Goal: Communication & Community: Answer question/provide support

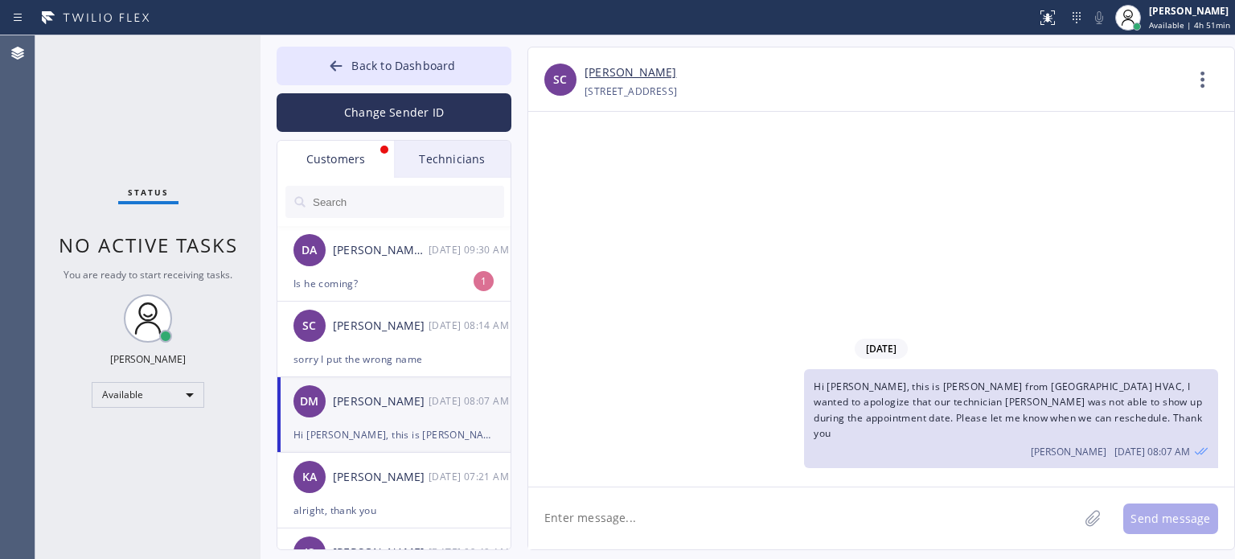
click at [384, 285] on div "Is he coming?" at bounding box center [393, 283] width 201 height 18
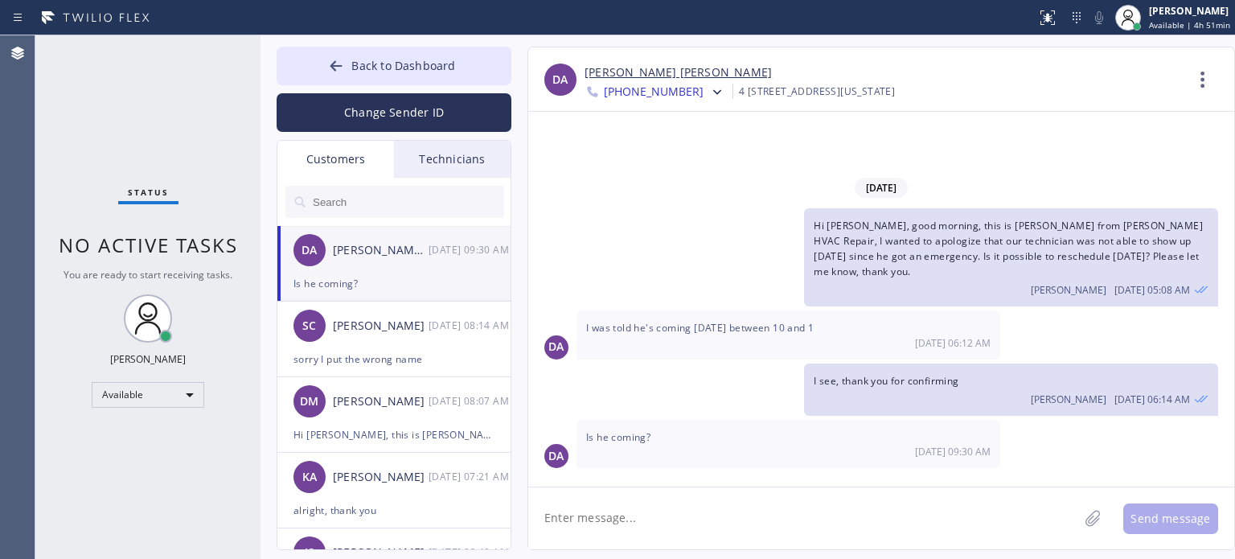
click at [589, 523] on textarea at bounding box center [803, 518] width 550 height 62
type textarea "Did [PERSON_NAME] called you already?"
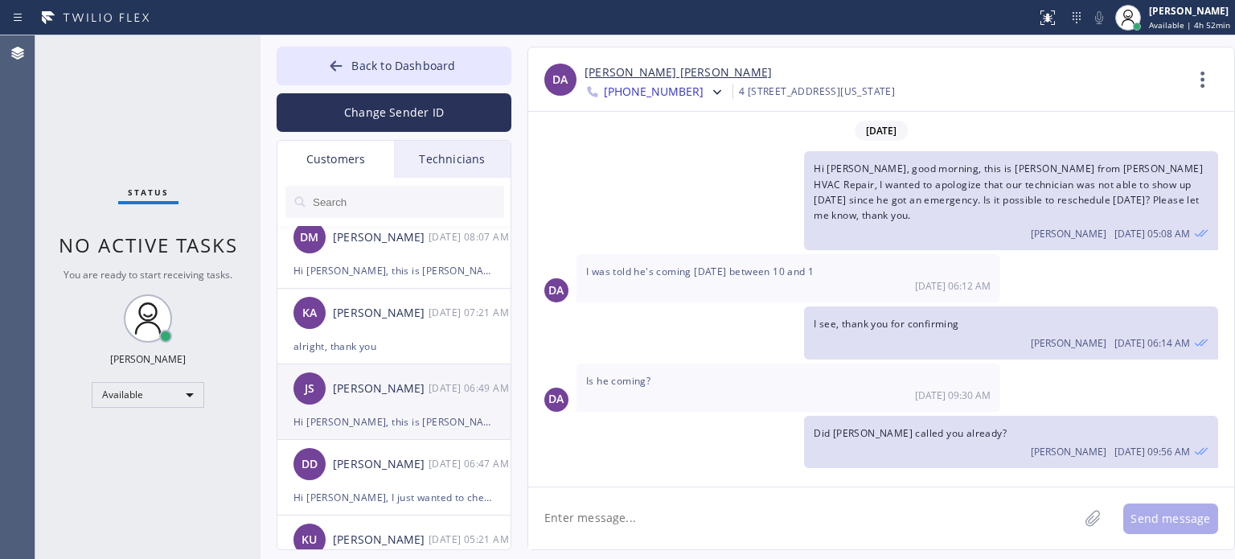
scroll to position [241, 0]
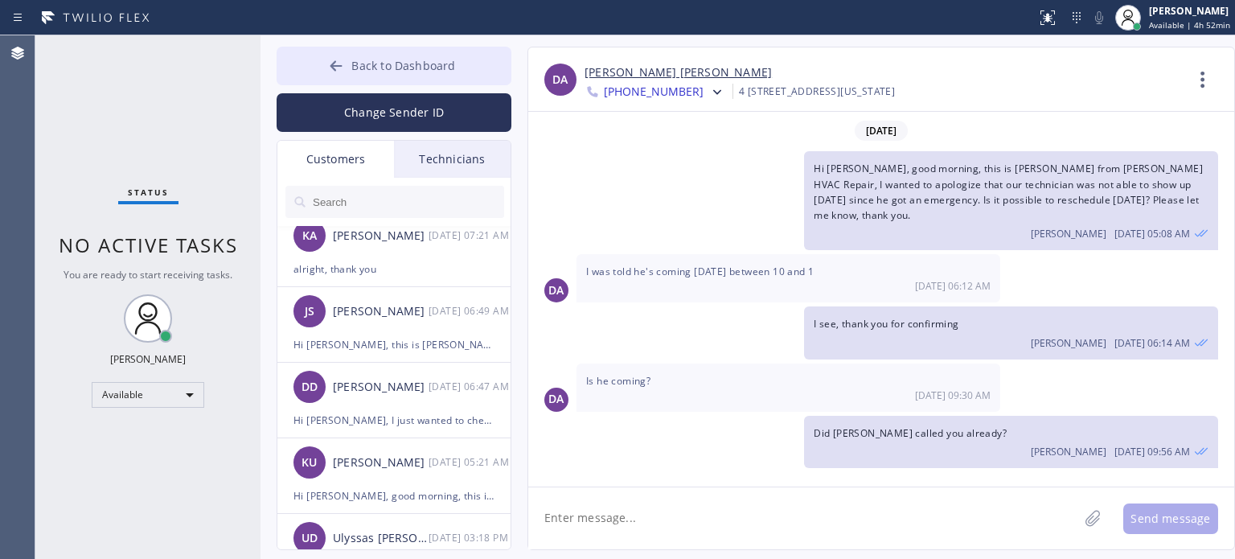
click at [383, 59] on span "Back to Dashboard" at bounding box center [403, 65] width 104 height 15
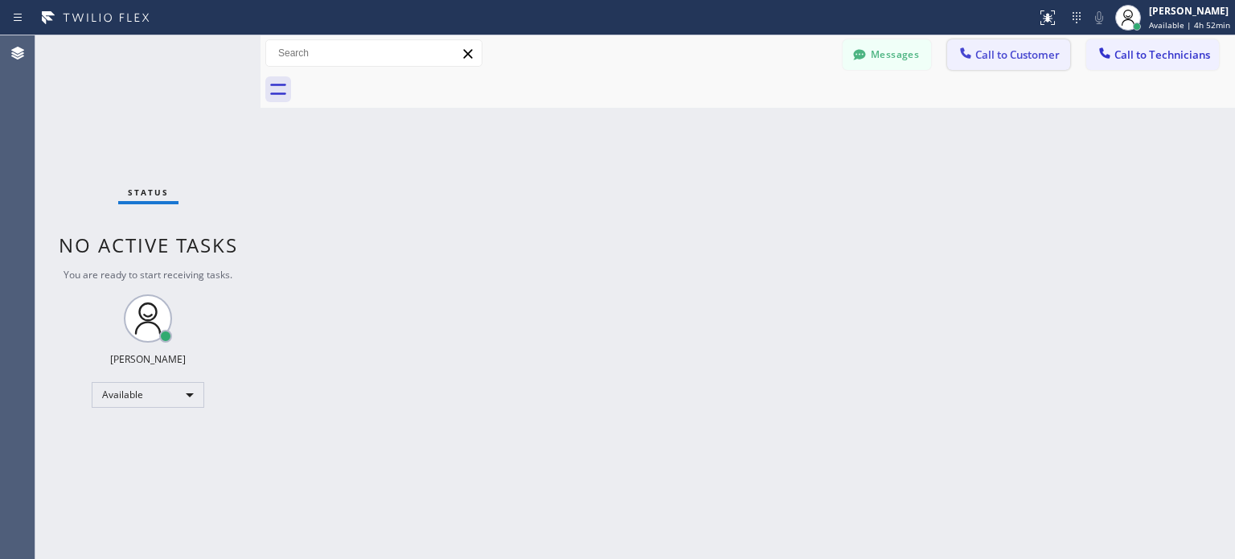
drag, startPoint x: 974, startPoint y: 56, endPoint x: 689, endPoint y: 211, distance: 323.8
click at [972, 56] on icon at bounding box center [966, 53] width 16 height 16
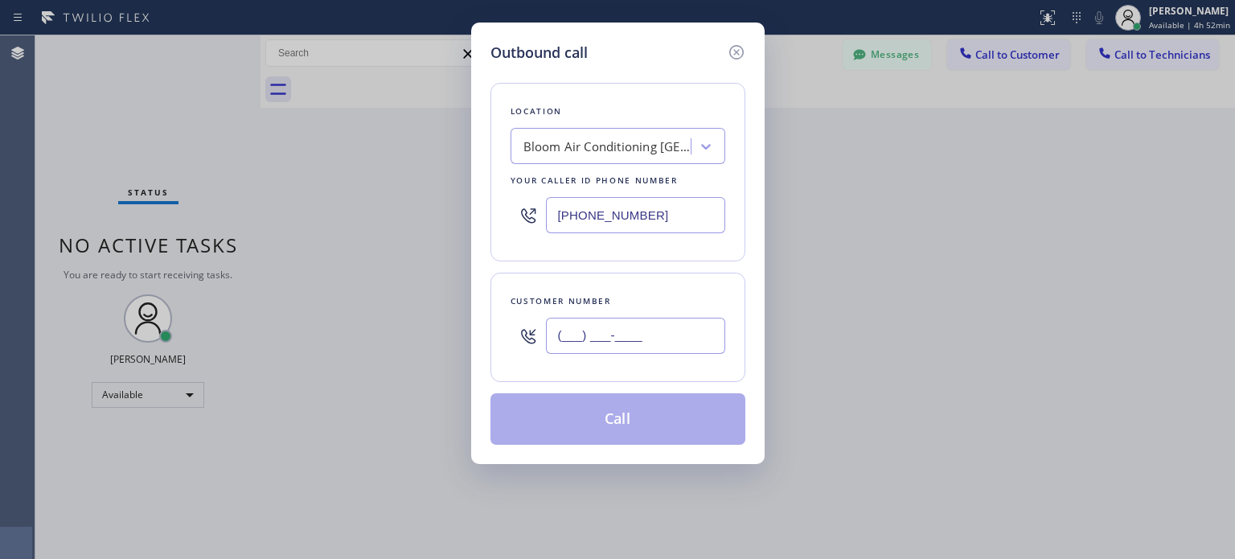
click at [601, 340] on input "(___) ___-____" at bounding box center [635, 336] width 179 height 36
paste input "248) 217-9406"
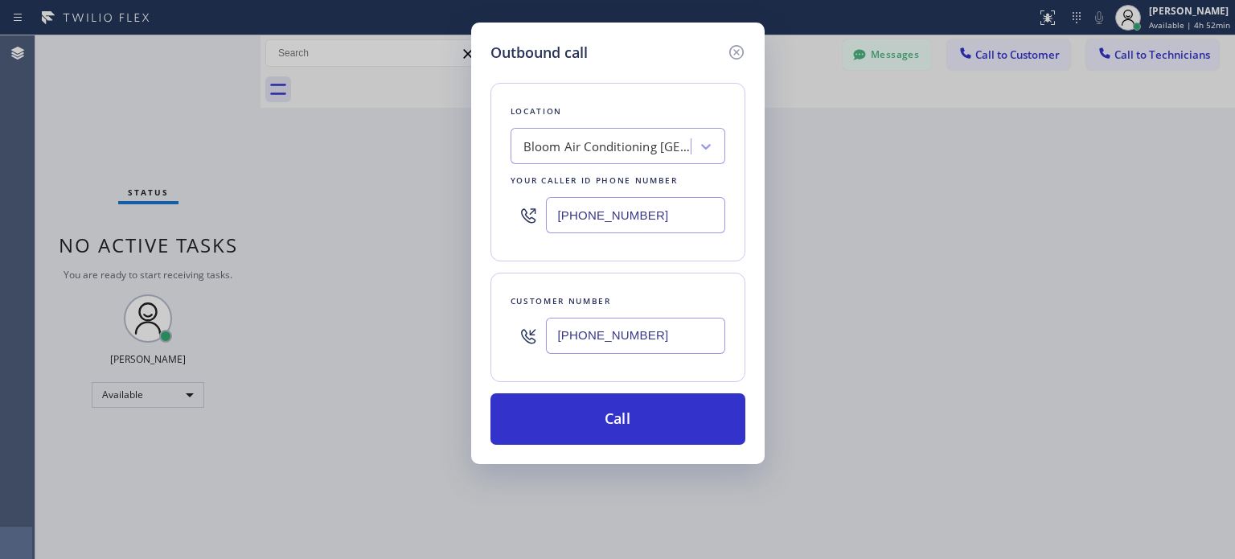
type input "[PHONE_NUMBER]"
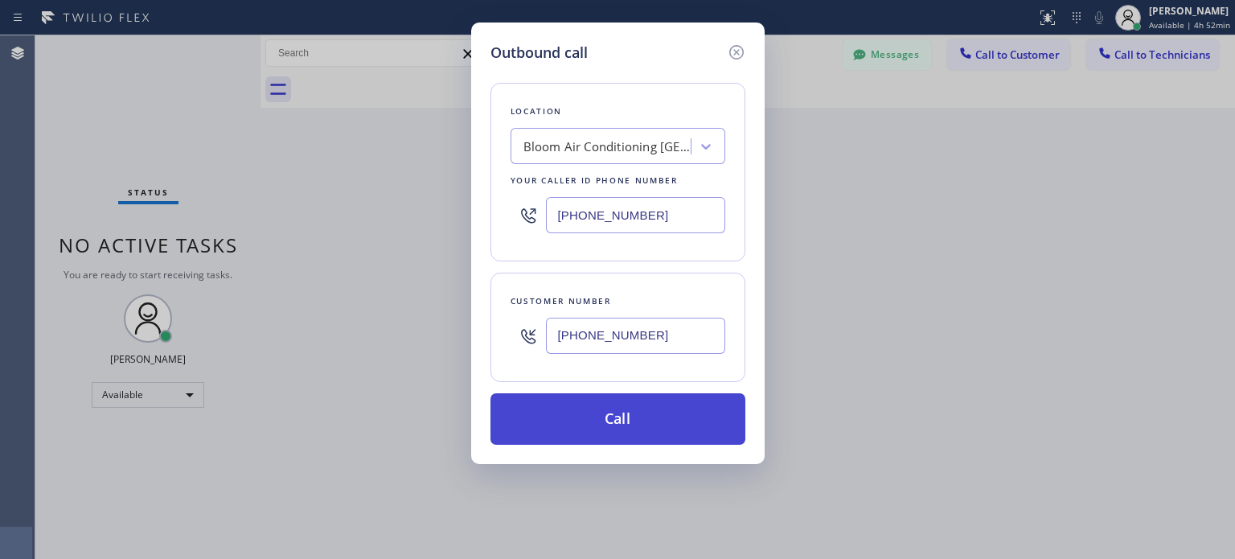
click at [593, 417] on button "Call" at bounding box center [617, 418] width 255 height 51
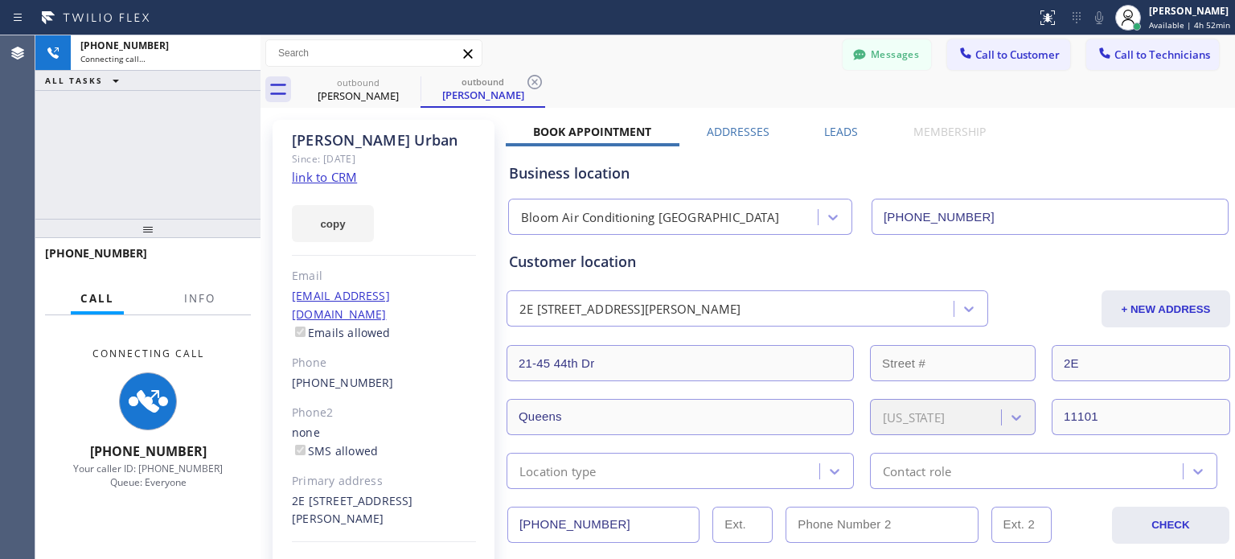
type input "[PHONE_NUMBER]"
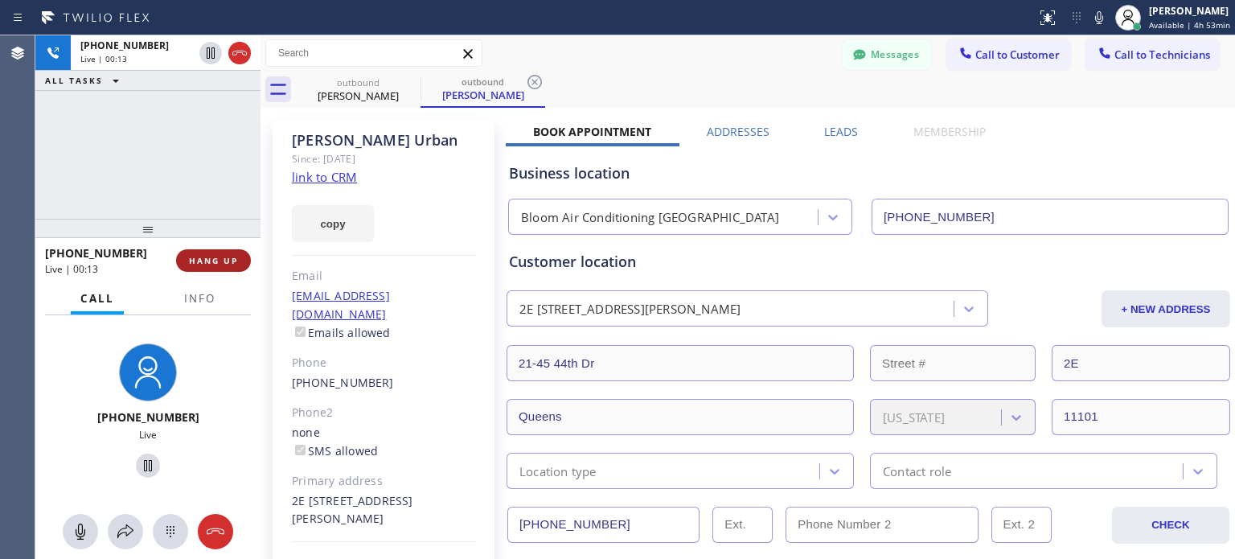
click at [214, 260] on span "HANG UP" at bounding box center [213, 260] width 49 height 11
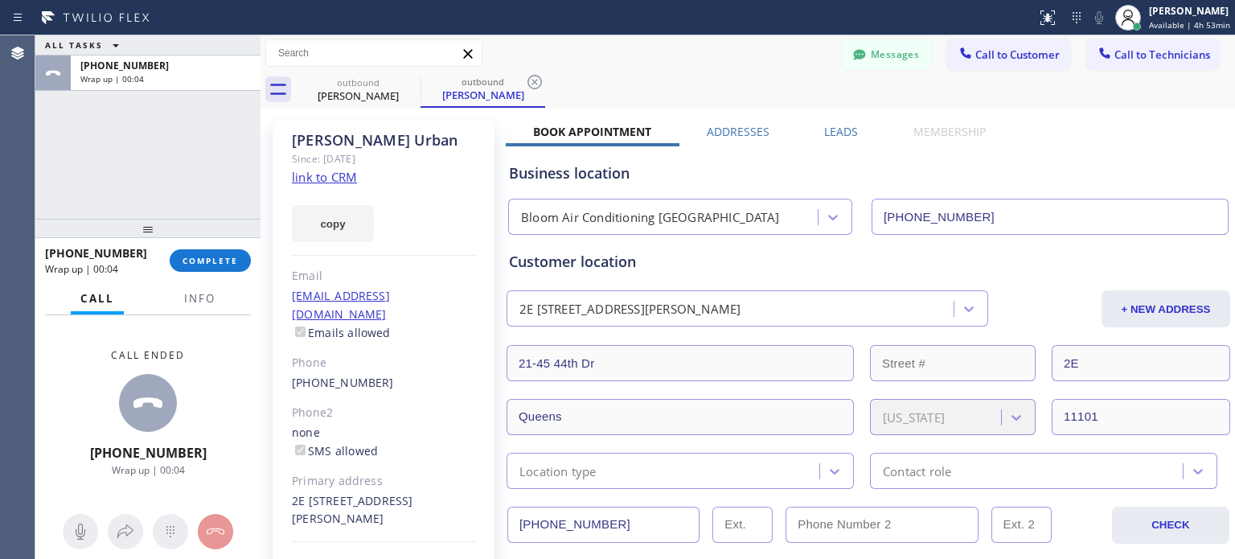
click at [183, 247] on div "[PHONE_NUMBER] Wrap up | 00:04 COMPLETE" at bounding box center [148, 261] width 206 height 42
click at [190, 261] on span "COMPLETE" at bounding box center [210, 260] width 55 height 11
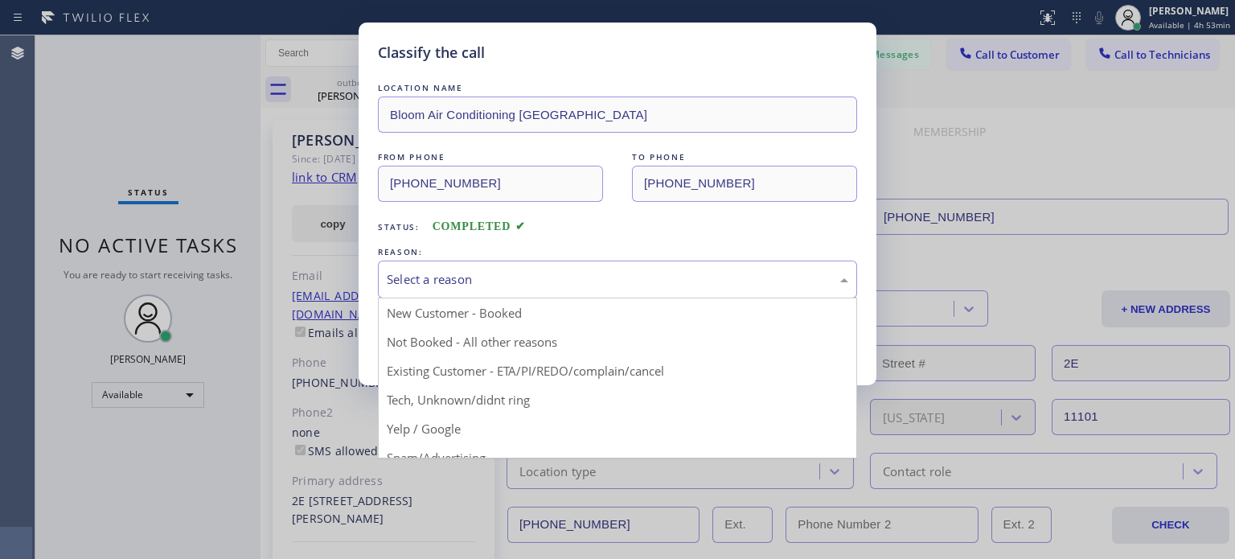
click at [460, 273] on div "Select a reason" at bounding box center [618, 279] width 462 height 18
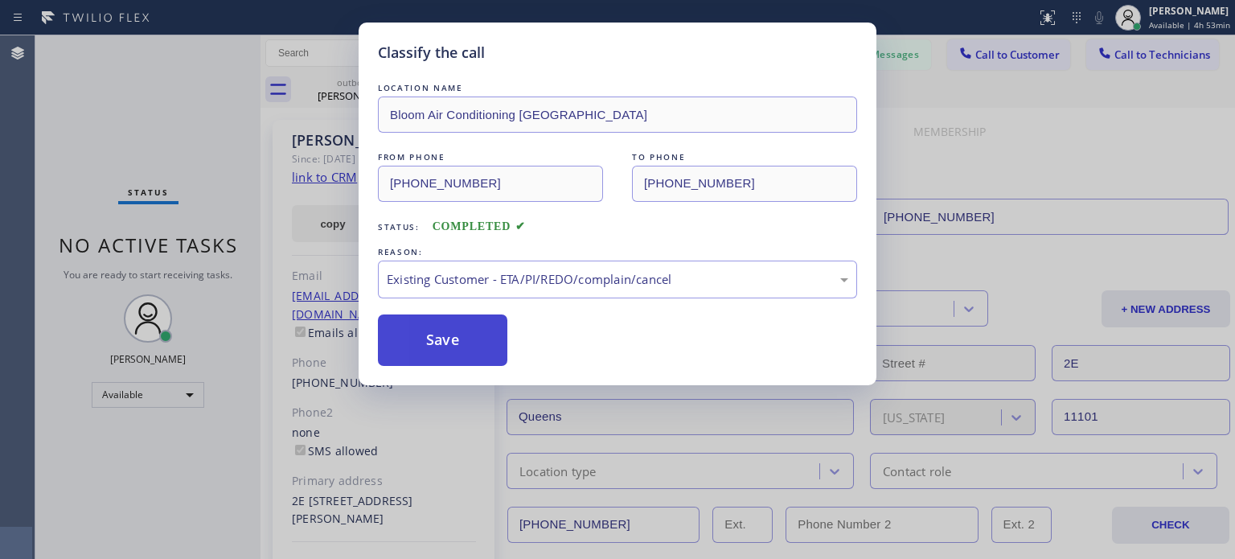
drag, startPoint x: 515, startPoint y: 364, endPoint x: 481, endPoint y: 324, distance: 53.0
click at [481, 324] on button "Save" at bounding box center [442, 339] width 129 height 51
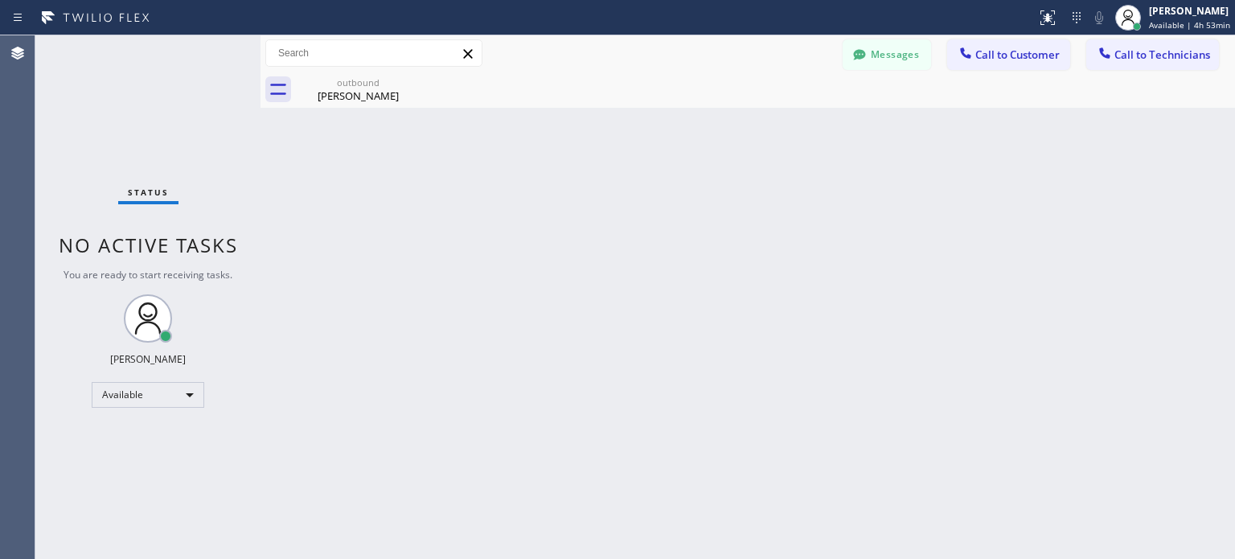
click at [1065, 194] on div "Back to Dashboard Change Sender ID Customers Technicians [PERSON_NAME] [PERSON_…" at bounding box center [748, 296] width 975 height 523
click at [849, 60] on button "Messages" at bounding box center [887, 54] width 88 height 31
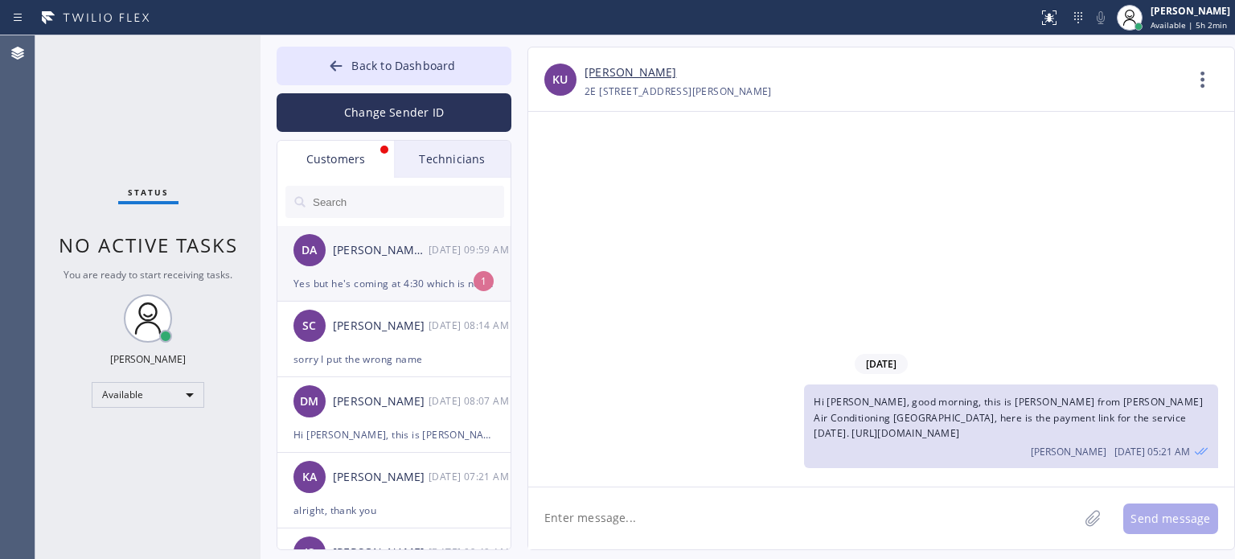
click at [393, 279] on div "Yes but he's coming at 4:30 which is not what we were told originally" at bounding box center [393, 283] width 201 height 18
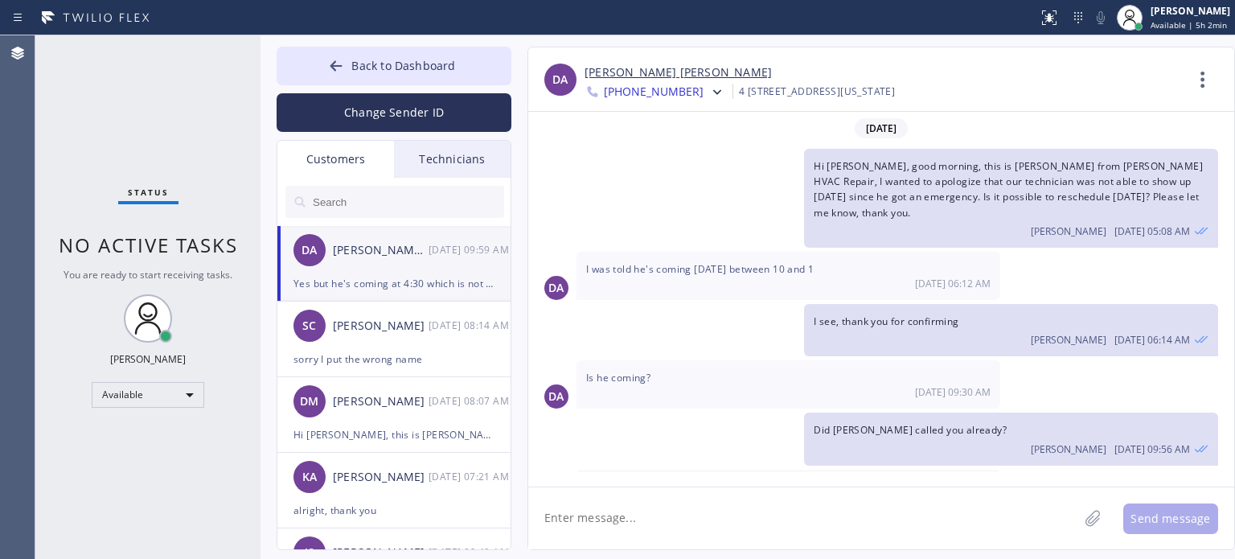
scroll to position [28, 0]
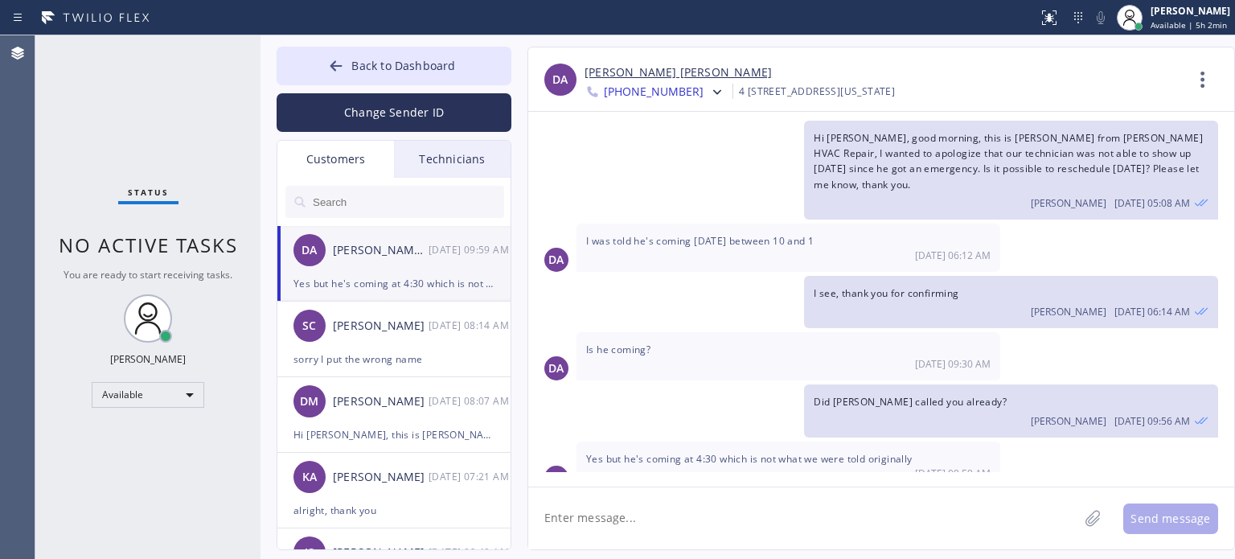
click at [678, 509] on textarea at bounding box center [803, 518] width 550 height 62
type textarea "t"
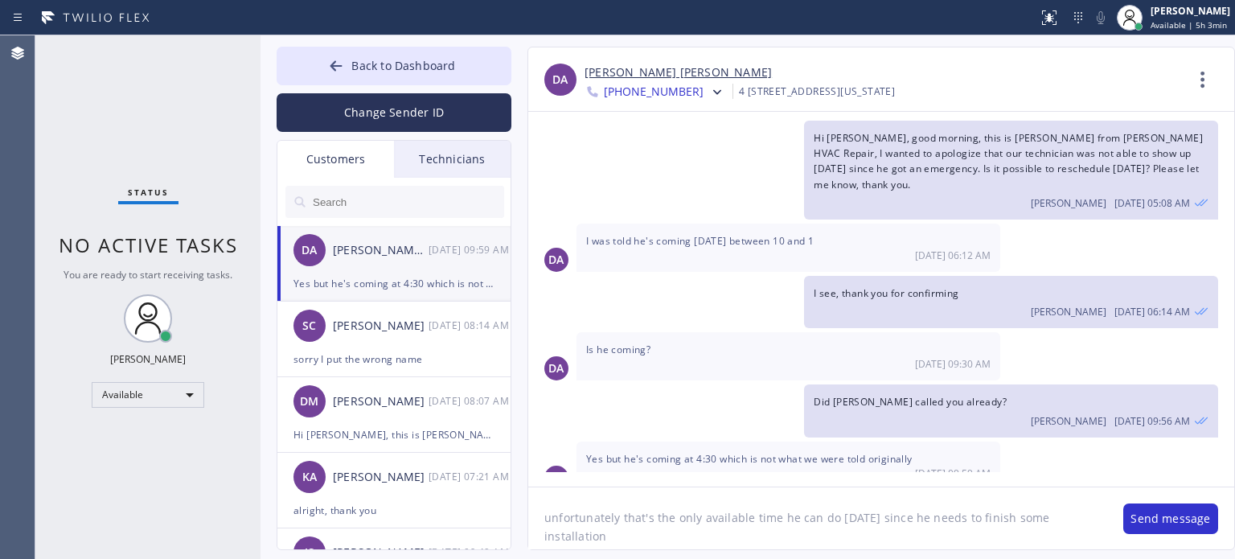
type textarea "unfortunately that's the only available time he can do [DATE] since he needs to…"
click at [1129, 514] on button "Send message" at bounding box center [1170, 518] width 95 height 31
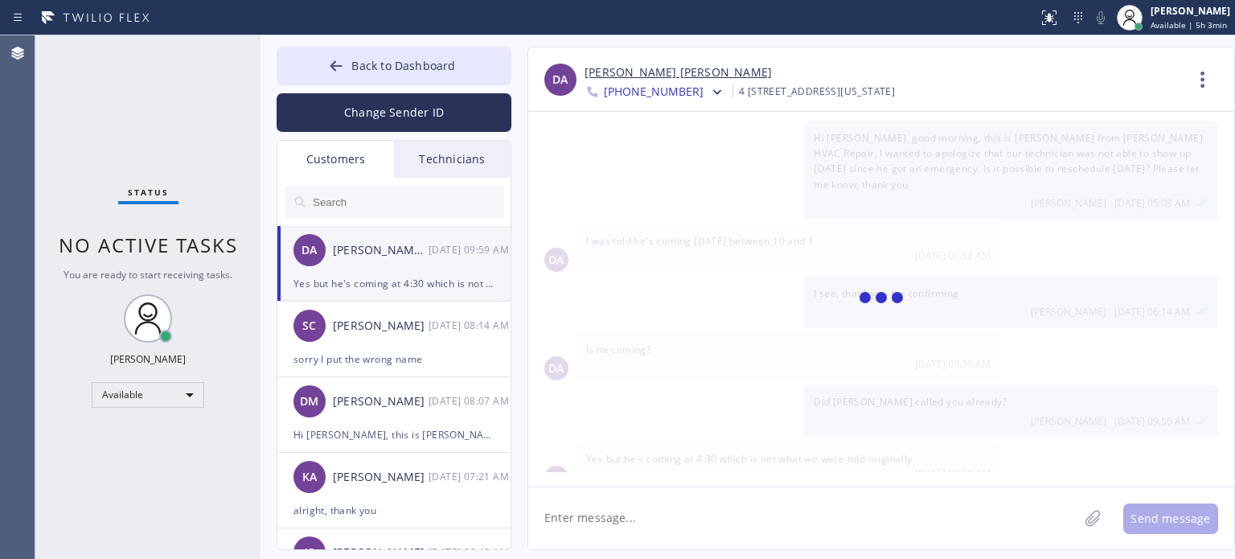
scroll to position [100, 0]
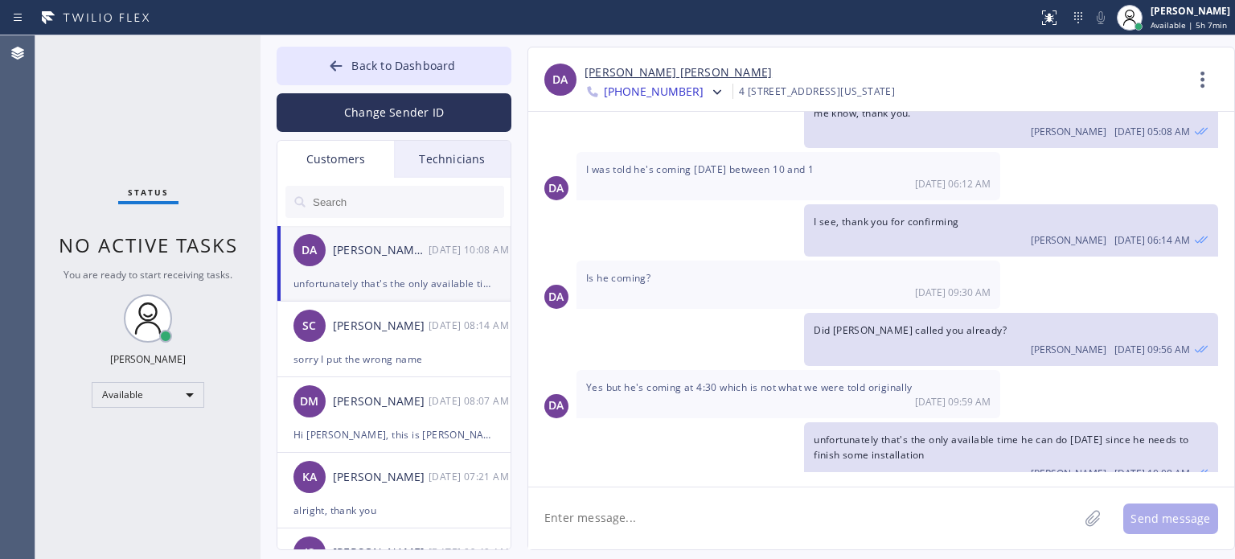
click at [958, 512] on textarea at bounding box center [803, 518] width 550 height 62
click at [346, 55] on button "Back to Dashboard" at bounding box center [394, 66] width 235 height 39
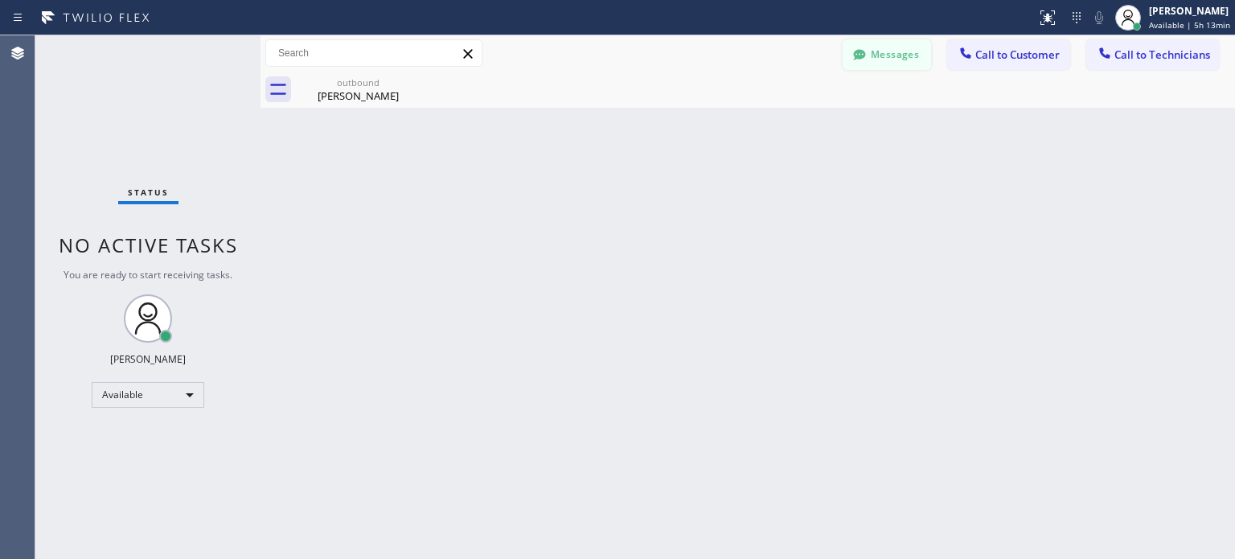
click at [893, 60] on button "Messages" at bounding box center [887, 54] width 88 height 31
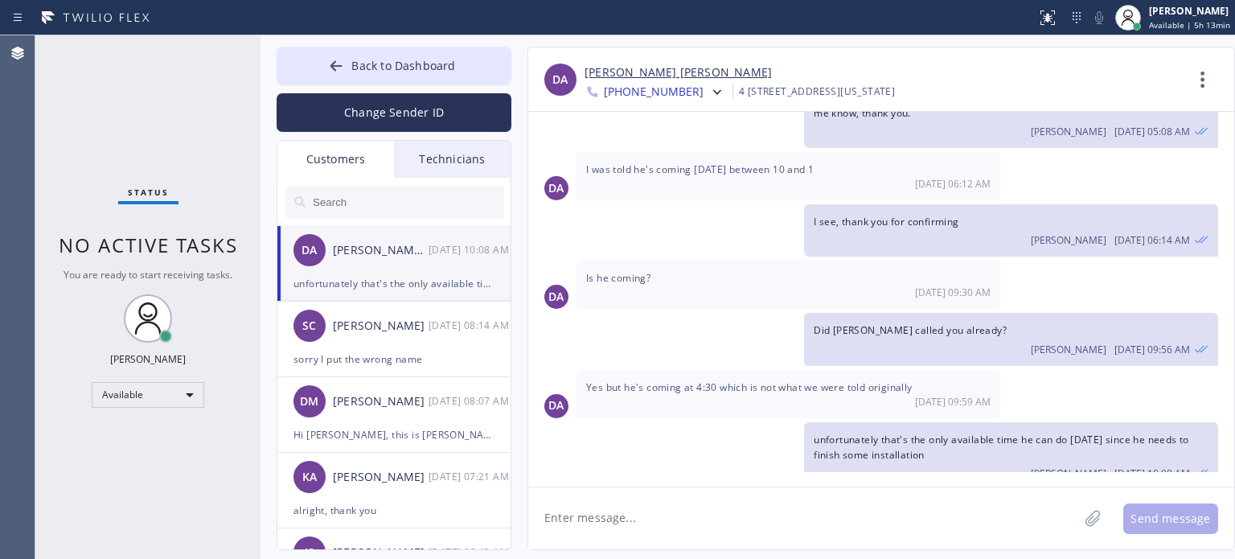
click at [350, 268] on div "[PERSON_NAME] [PERSON_NAME] [DATE] 10:08 AM" at bounding box center [394, 250] width 235 height 48
click at [885, 506] on textarea at bounding box center [803, 518] width 550 height 62
click at [592, 515] on textarea at bounding box center [803, 518] width 550 height 62
